Goal: Information Seeking & Learning: Learn about a topic

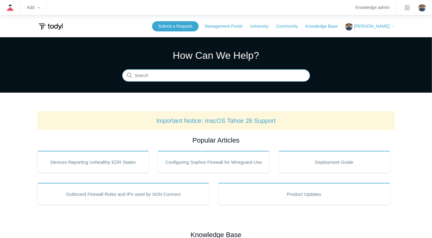
click at [164, 76] on input "Search" at bounding box center [216, 76] width 188 height 12
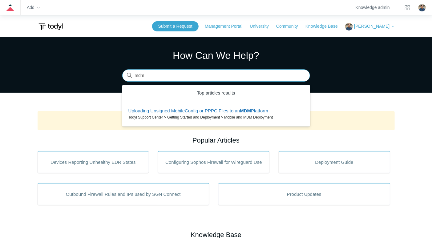
type input "mdm"
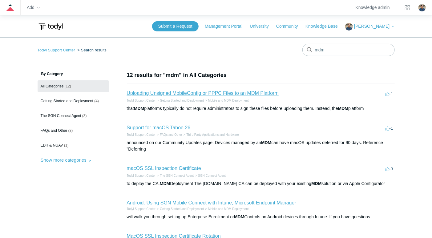
click at [180, 92] on link "Uploading Unsigned MobileConfig or PPPC Files to an MDM Platform" at bounding box center [203, 92] width 152 height 5
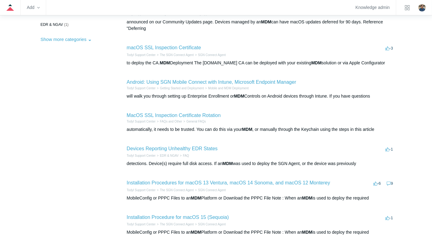
scroll to position [123, 0]
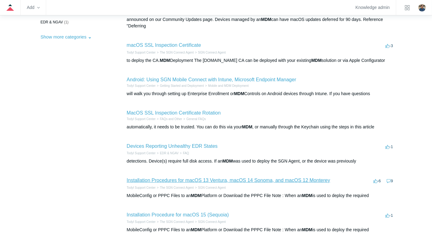
click at [161, 178] on link "Installation Procedures for macOS 13 Ventura, macOS 14 Sonoma, and macOS 12 Mon…" at bounding box center [228, 180] width 203 height 5
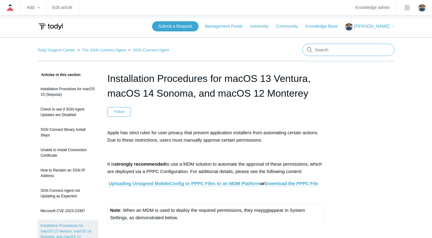
click at [321, 49] on input "Search" at bounding box center [348, 50] width 92 height 12
type input "macos 15"
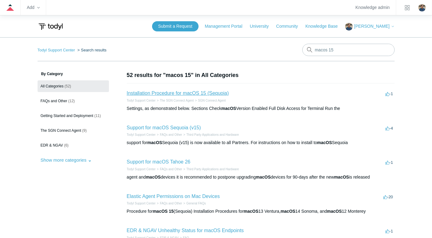
click at [196, 94] on link "Installation Procedure for macOS 15 (Sequoia)" at bounding box center [178, 92] width 102 height 5
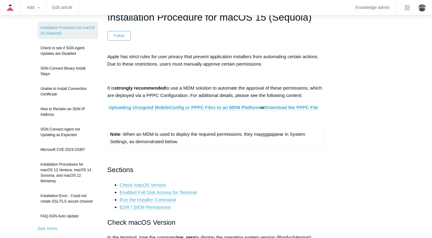
scroll to position [62, 0]
